Goal: Transaction & Acquisition: Obtain resource

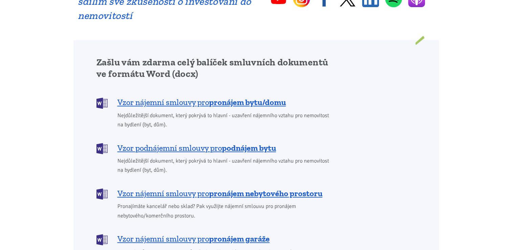
scroll to position [541, 0]
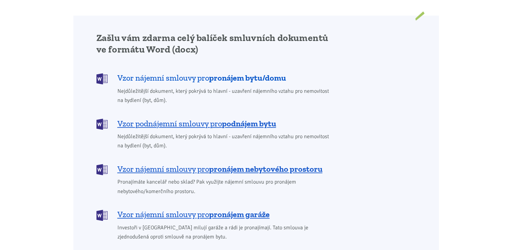
click at [157, 72] on span "Vzor nájemní smlouvy pro pronájem bytu/domu" at bounding box center [201, 77] width 168 height 11
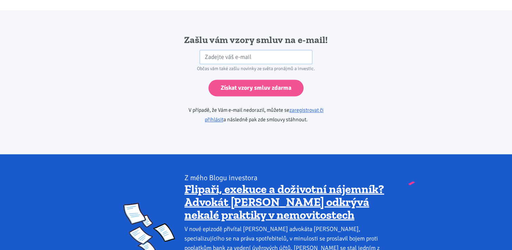
scroll to position [1130, 0]
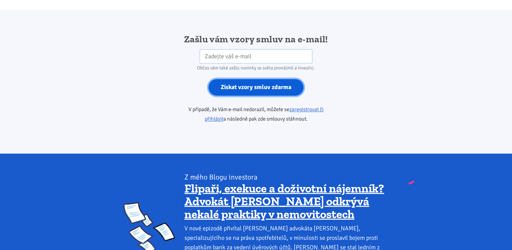
click at [224, 79] on input "Získat vzory smluv zdarma" at bounding box center [255, 87] width 95 height 17
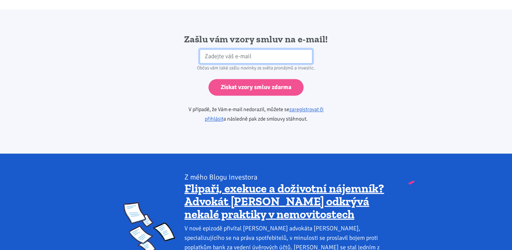
type input "z"
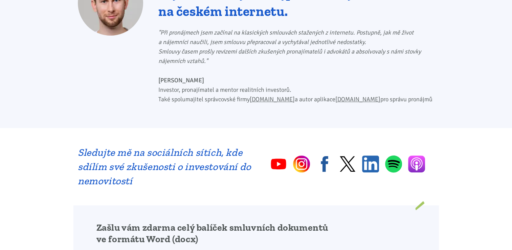
scroll to position [521, 0]
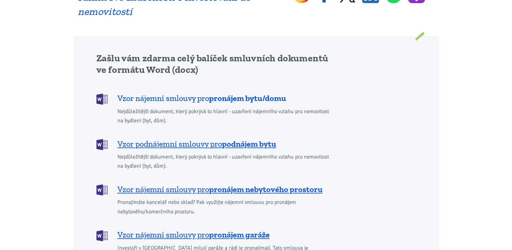
click at [166, 93] on span "Vzor nájemní smlouvy pro pronájem bytu/domu" at bounding box center [201, 98] width 168 height 11
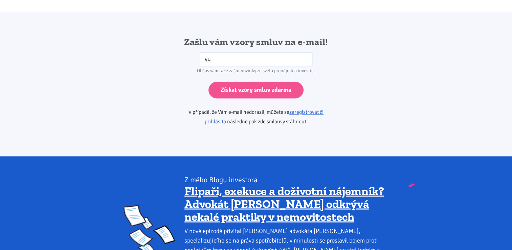
scroll to position [1130, 0]
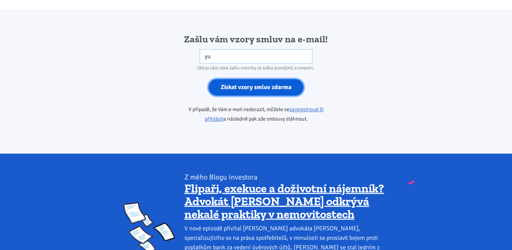
click at [233, 79] on input "Získat vzory smluv zdarma" at bounding box center [255, 87] width 95 height 17
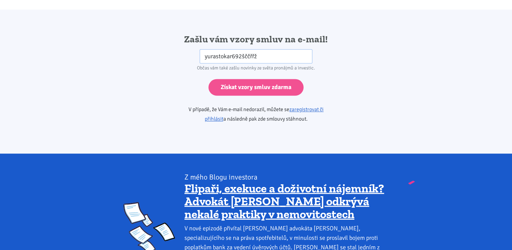
click at [421, 111] on div "Zašlu vám vzory smluv na e-mail! yurastokar692šččřřž HP Občas vám také zašlu no…" at bounding box center [255, 81] width 365 height 96
click at [260, 49] on input "yurastokar692šččřřž" at bounding box center [256, 56] width 113 height 15
click at [248, 49] on input "yurastokar692" at bounding box center [256, 56] width 113 height 15
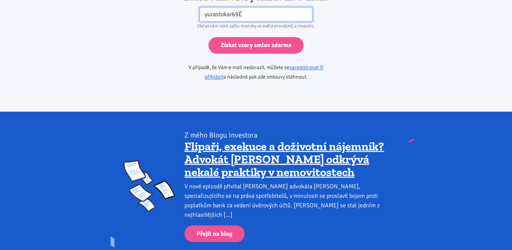
scroll to position [1068, 0]
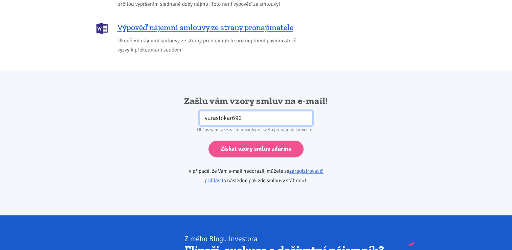
click at [259, 111] on input "yurastokar692" at bounding box center [256, 118] width 113 height 15
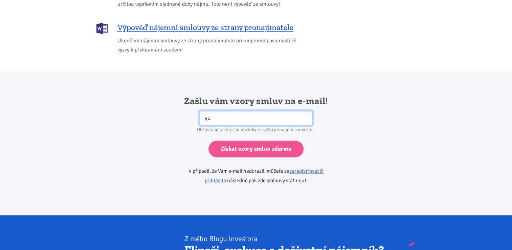
type input "y"
paste input "yurastokar692@gmail.com"
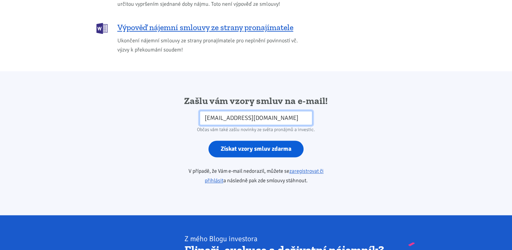
type input "yurastokar692@gmail.com"
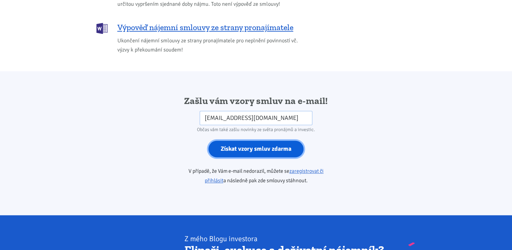
click at [253, 140] on input "Získat vzory smluv zdarma" at bounding box center [255, 148] width 95 height 17
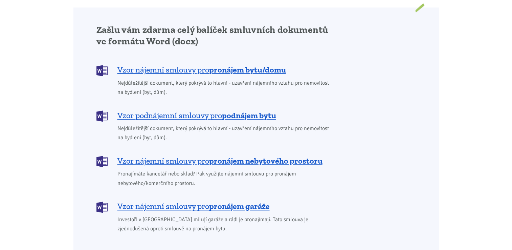
scroll to position [548, 0]
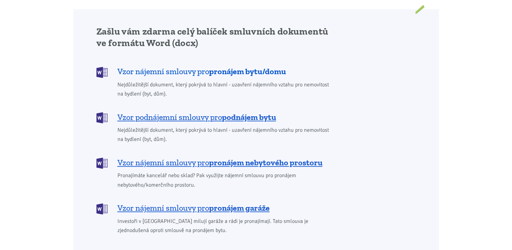
click at [206, 66] on span "Vzor nájemní smlouvy pro pronájem bytu/domu" at bounding box center [201, 71] width 168 height 11
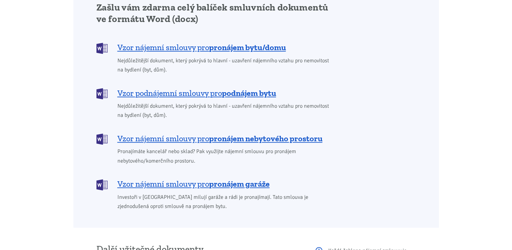
scroll to position [570, 0]
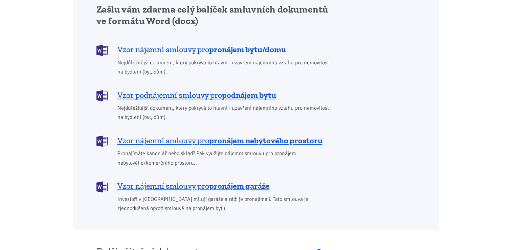
click at [180, 44] on span "Vzor nájemní smlouvy pro pronájem bytu/domu" at bounding box center [201, 49] width 168 height 11
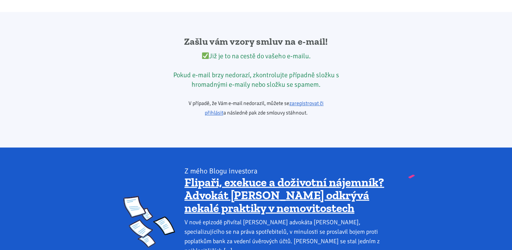
scroll to position [1130, 0]
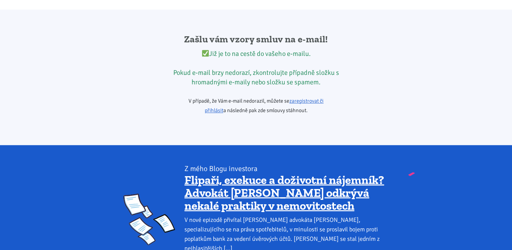
click at [209, 49] on div "Již je to na cestě do vašeho e-mailu. Pokud e-mail brzy nedorazí, zkontrolujte …" at bounding box center [256, 68] width 174 height 38
click at [300, 97] on link "zaregistrovat či přihlásit" at bounding box center [264, 105] width 119 height 16
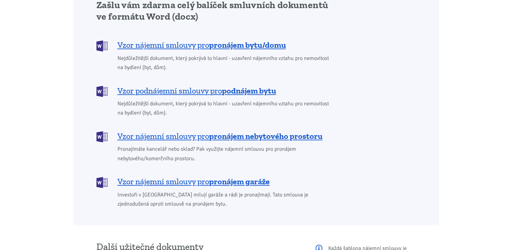
scroll to position [541, 0]
